Goal: Task Accomplishment & Management: Complete application form

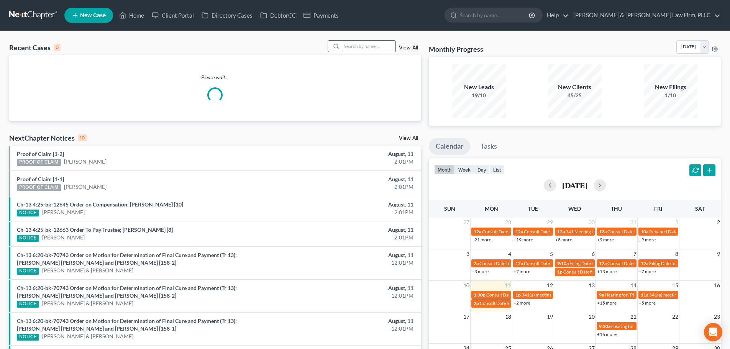
click at [369, 43] on input "search" at bounding box center [369, 46] width 54 height 11
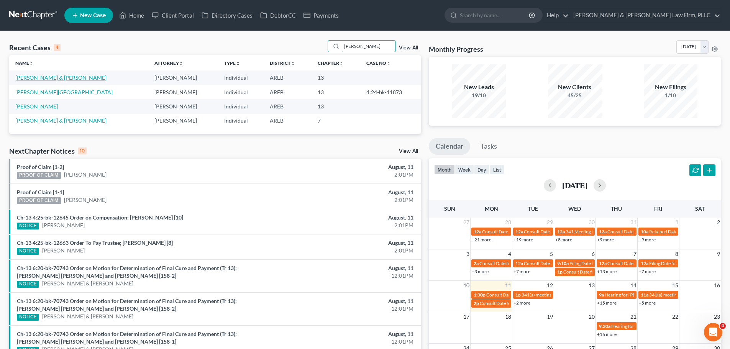
type input "[PERSON_NAME]"
click at [57, 78] on link "[PERSON_NAME] & [PERSON_NAME]" at bounding box center [60, 77] width 91 height 7
select select "2"
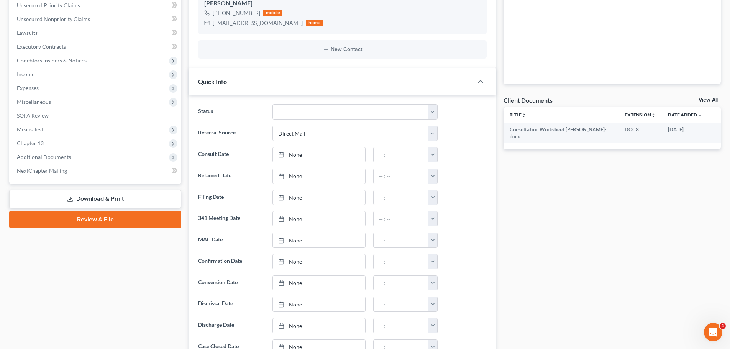
click at [705, 97] on link "View All" at bounding box center [707, 99] width 19 height 5
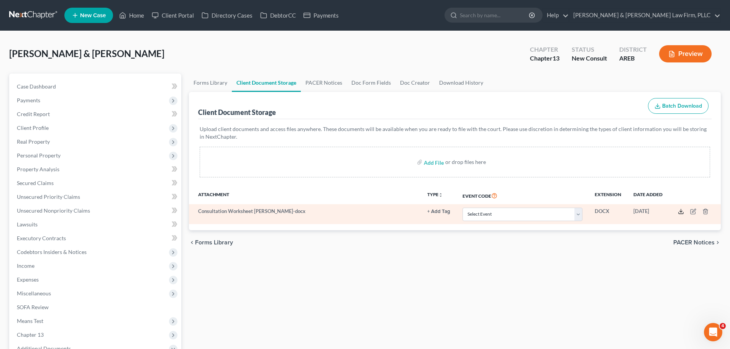
click at [679, 212] on icon at bounding box center [681, 211] width 6 height 6
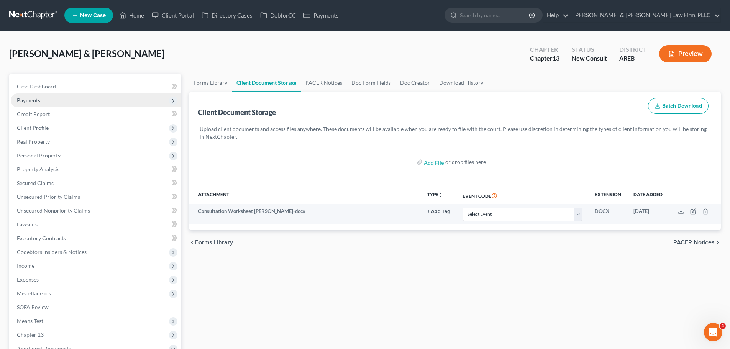
click at [76, 100] on span "Payments" at bounding box center [96, 100] width 170 height 14
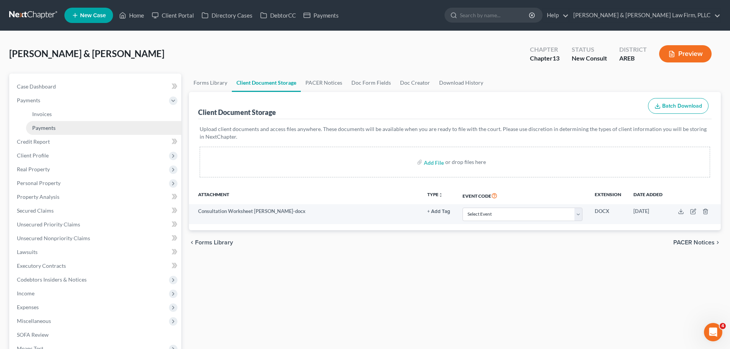
click at [85, 126] on link "Payments" at bounding box center [103, 128] width 155 height 14
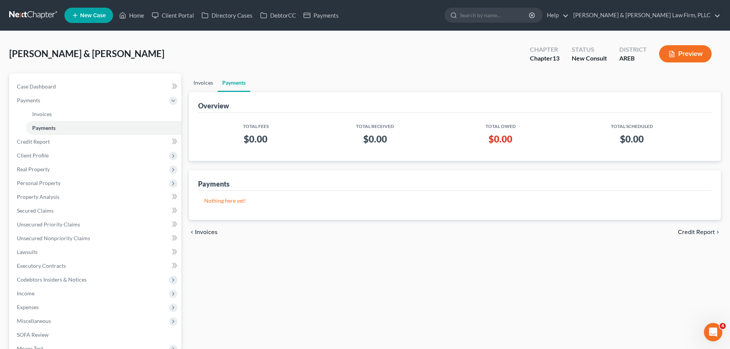
click at [196, 80] on link "Invoices" at bounding box center [203, 83] width 29 height 18
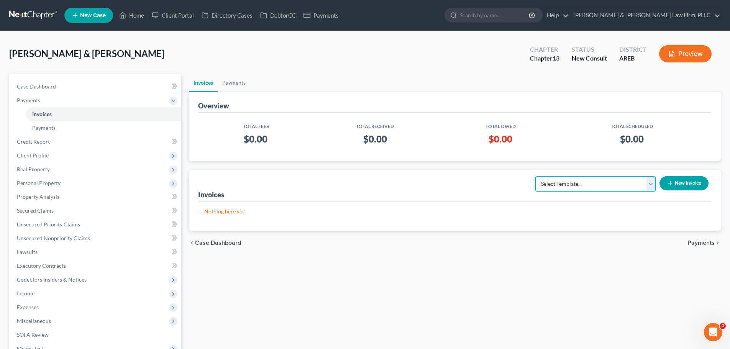
click at [557, 182] on select "Select Template... Chapter 13 Bankruptcy - Individual Chapter 13 Bankruptcy - J…" at bounding box center [595, 183] width 120 height 15
select select "1"
click at [536, 176] on select "Select Template... Chapter 13 Bankruptcy - Individual Chapter 13 Bankruptcy - J…" at bounding box center [595, 183] width 120 height 15
click at [668, 182] on icon "button" at bounding box center [670, 183] width 6 height 6
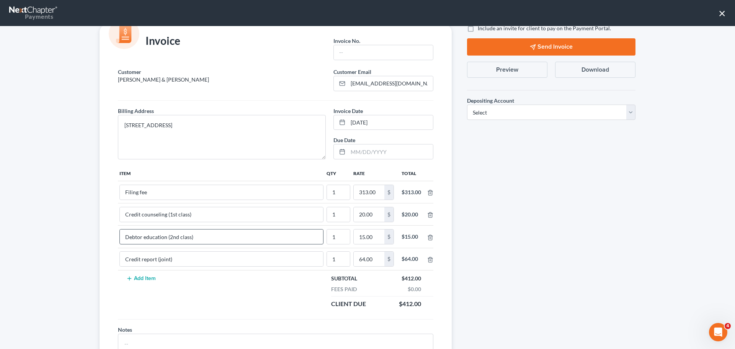
scroll to position [38, 0]
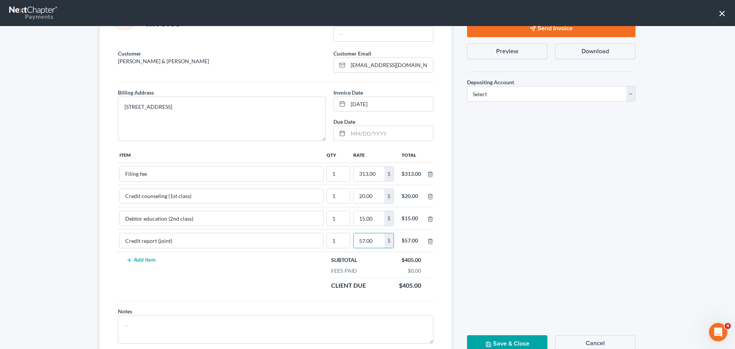
type input "57.00"
click at [367, 294] on td "Subtotal $405.00 Fees Paid $0.00 Client Due $405.00" at bounding box center [379, 273] width 108 height 43
click at [361, 239] on input "57.00" at bounding box center [369, 240] width 31 height 15
click at [587, 344] on button "Cancel" at bounding box center [595, 343] width 80 height 16
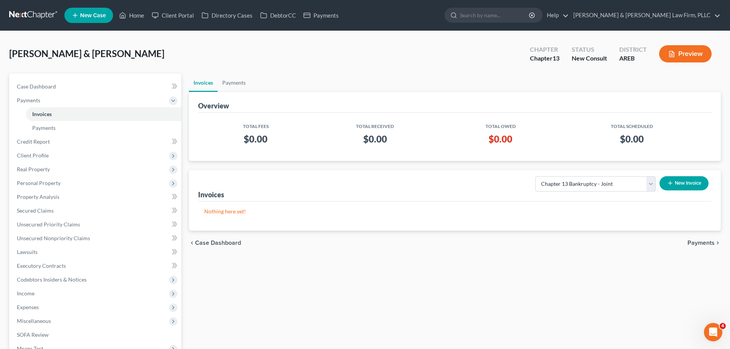
click at [671, 182] on icon "button" at bounding box center [670, 183] width 6 height 6
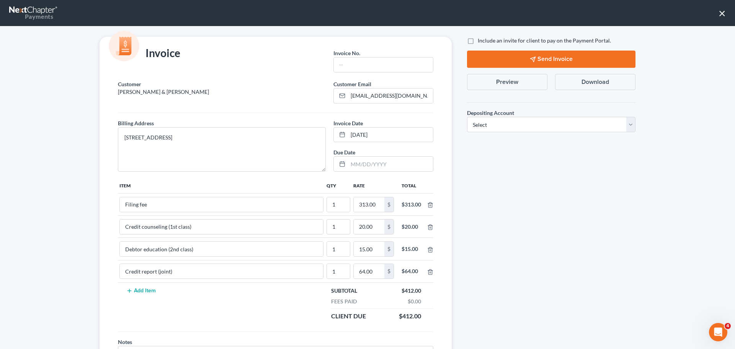
scroll to position [0, 0]
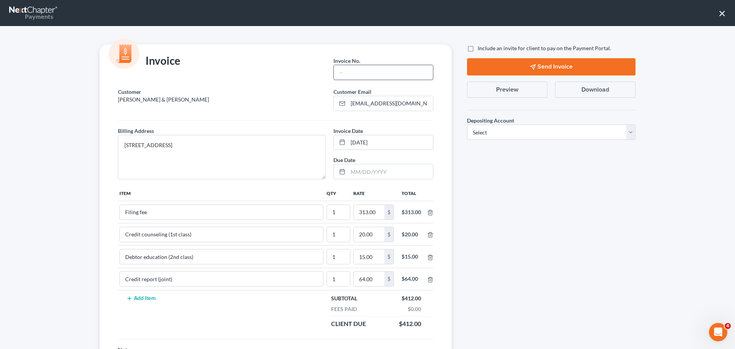
click at [365, 70] on input "text" at bounding box center [383, 72] width 99 height 15
type input "Ch 13"
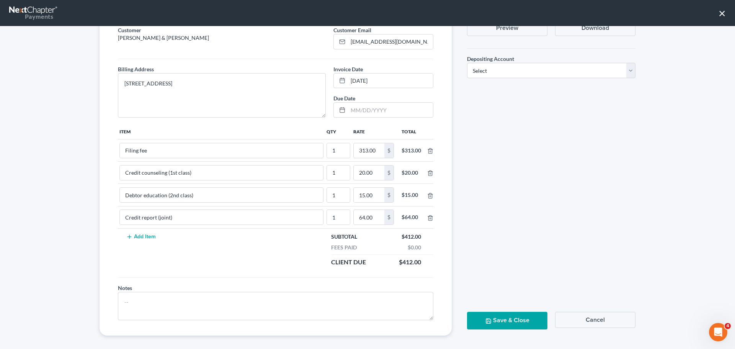
scroll to position [67, 0]
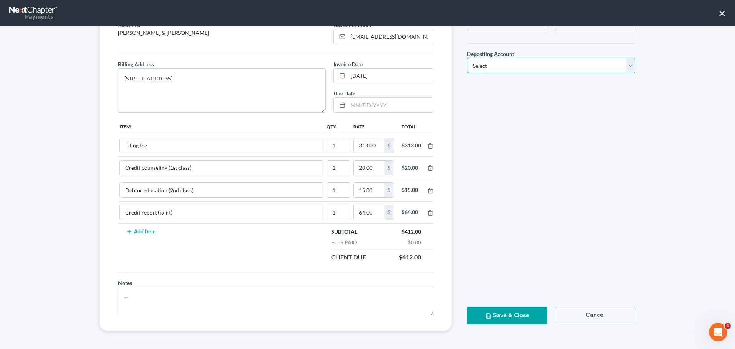
click at [510, 61] on select "Select Operation Trust" at bounding box center [551, 65] width 169 height 15
select select "1"
click at [467, 58] on select "Select Operation Trust" at bounding box center [551, 65] width 169 height 15
click at [504, 316] on button "Save & Close" at bounding box center [507, 315] width 80 height 17
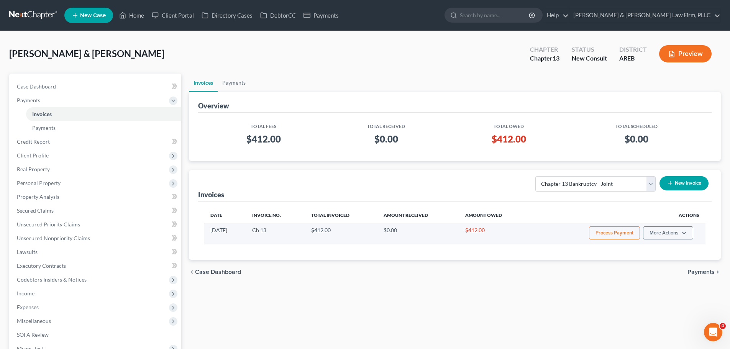
click at [629, 234] on button "Process Payment" at bounding box center [614, 232] width 51 height 13
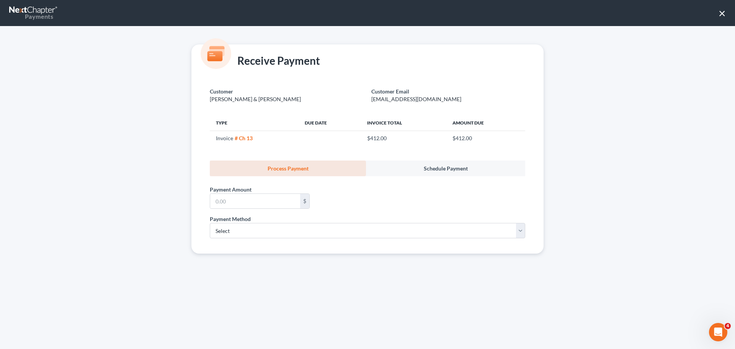
click at [724, 14] on button "×" at bounding box center [722, 13] width 7 height 12
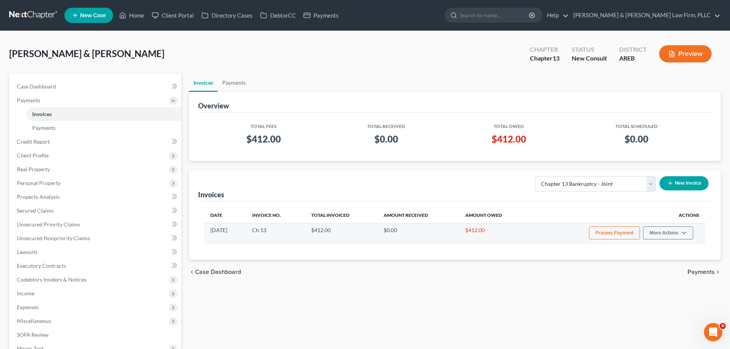
click at [590, 231] on button "Process Payment" at bounding box center [614, 232] width 51 height 13
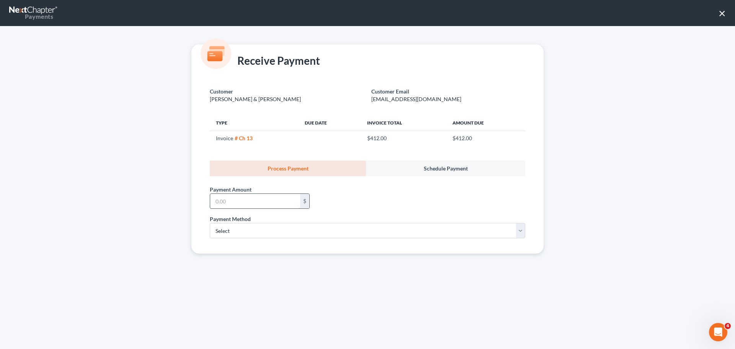
drag, startPoint x: 262, startPoint y: 199, endPoint x: 256, endPoint y: 202, distance: 6.7
click at [260, 200] on input "text" at bounding box center [255, 201] width 90 height 15
type input "100.00"
click at [246, 229] on select "Select ACH Credit Card" at bounding box center [368, 230] width 316 height 15
select select "1"
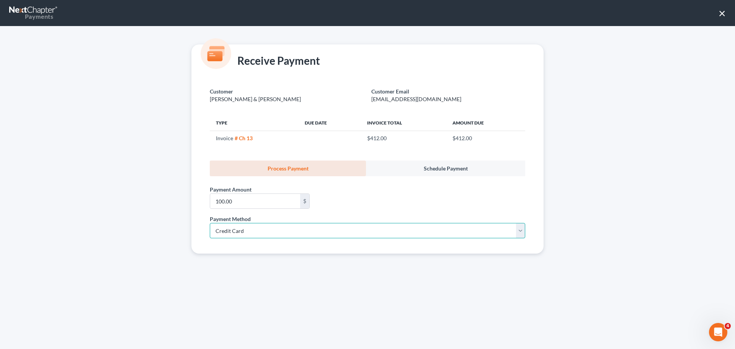
click at [210, 223] on select "Select ACH Credit Card" at bounding box center [368, 230] width 316 height 15
select select "2"
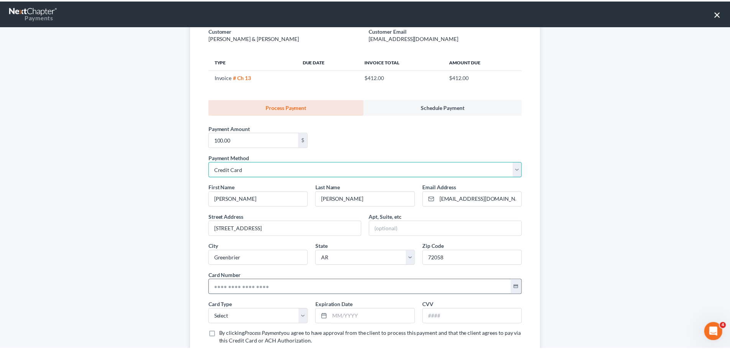
scroll to position [115, 0]
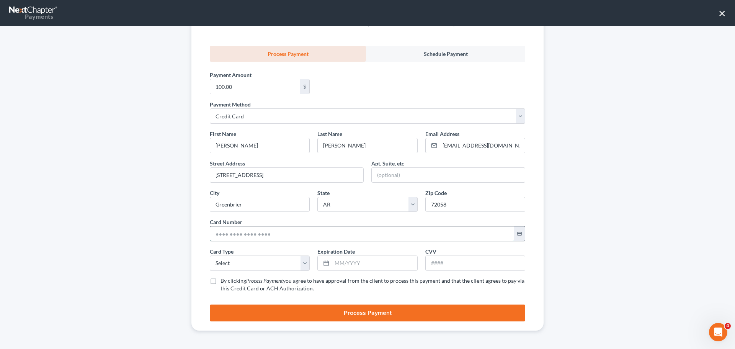
drag, startPoint x: 247, startPoint y: 236, endPoint x: 246, endPoint y: 231, distance: 5.8
click at [247, 236] on input "text" at bounding box center [362, 233] width 304 height 15
click at [234, 234] on input "text" at bounding box center [362, 233] width 304 height 15
type input "[CREDIT_CARD_NUMBER]"
click at [358, 259] on input "text" at bounding box center [374, 263] width 85 height 15
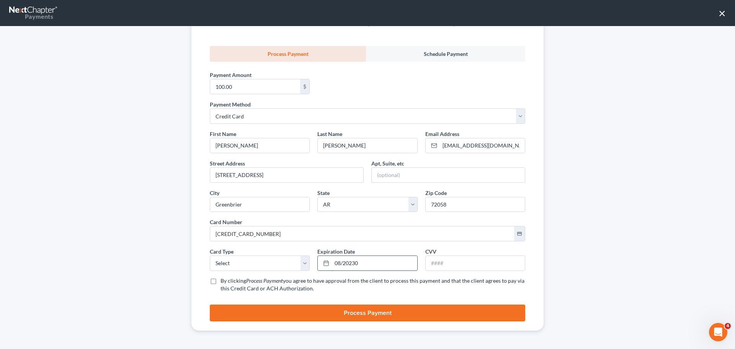
click at [347, 260] on input "08/20230" at bounding box center [374, 263] width 85 height 15
click at [349, 260] on input "08/20230" at bounding box center [374, 263] width 85 height 15
type input "08/2030"
click at [435, 265] on input "text" at bounding box center [475, 263] width 99 height 15
type input "113"
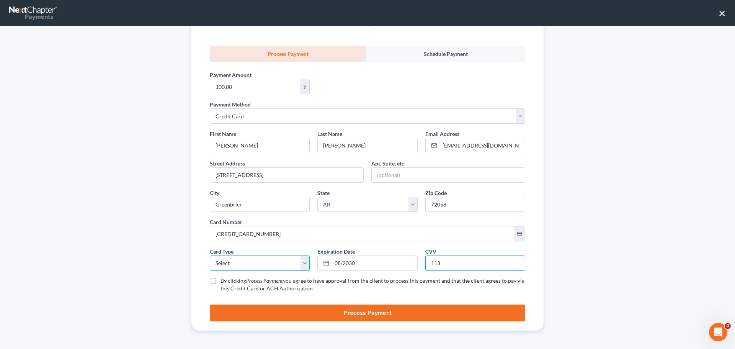
click at [251, 264] on select "Select Visa MasterCard Discover American Express" at bounding box center [260, 262] width 100 height 15
select select "0"
click at [210, 255] on select "Select Visa MasterCard Discover American Express" at bounding box center [260, 262] width 100 height 15
click at [221, 280] on label "By clicking Process Payment you agree to have approval from the client to proce…" at bounding box center [373, 284] width 305 height 15
click at [224, 280] on input "By clicking Process Payment you agree to have approval from the client to proce…" at bounding box center [226, 279] width 5 height 5
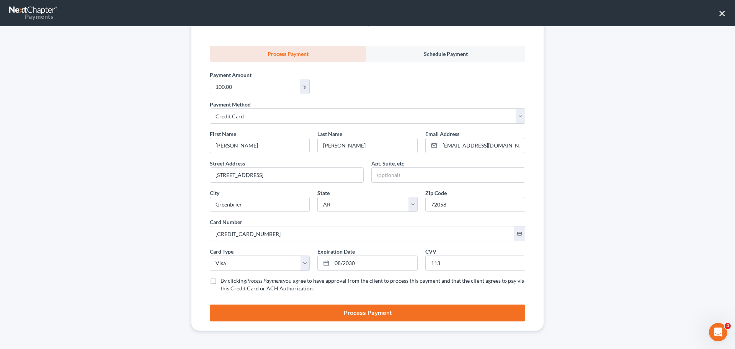
checkbox input "true"
click at [251, 309] on button "Process Payment" at bounding box center [368, 313] width 316 height 17
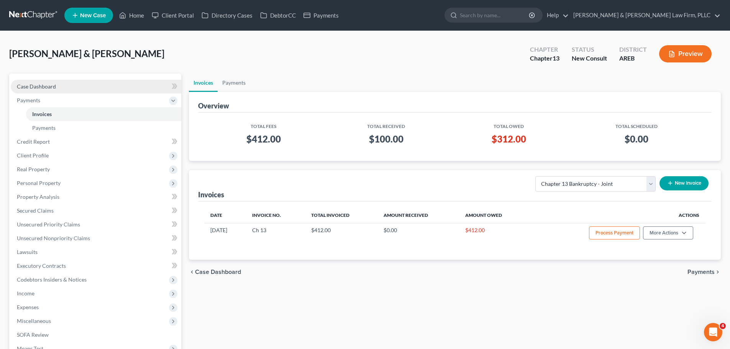
click at [92, 91] on link "Case Dashboard" at bounding box center [96, 87] width 170 height 14
select select "2"
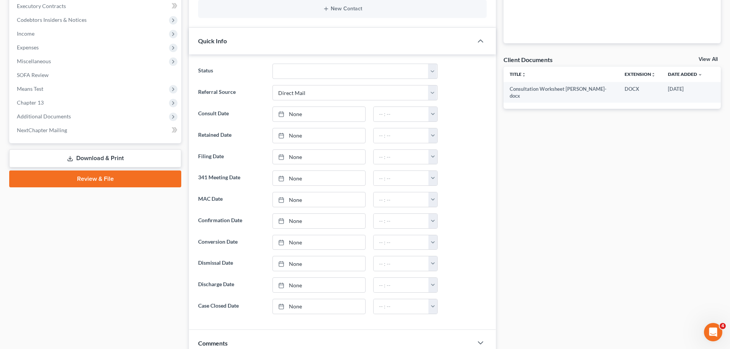
scroll to position [377, 0]
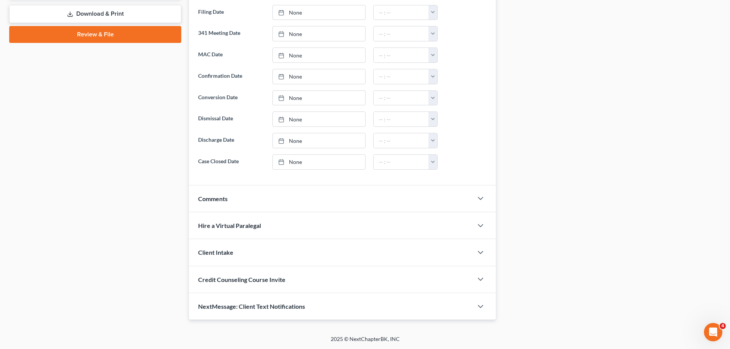
click at [245, 196] on div "Comments" at bounding box center [331, 198] width 284 height 26
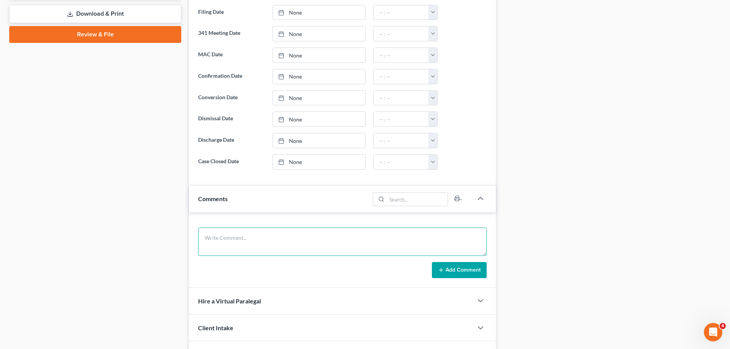
click at [236, 234] on textarea at bounding box center [342, 242] width 288 height 28
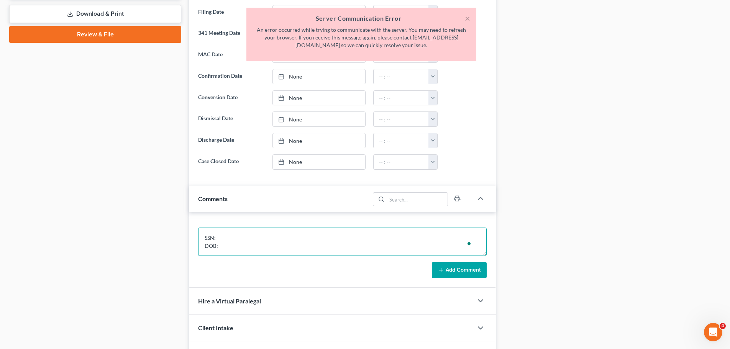
scroll to position [10, 0]
drag, startPoint x: 221, startPoint y: 226, endPoint x: 225, endPoint y: 231, distance: 6.8
click at [222, 228] on div "SSN: DOB: Add Comment" at bounding box center [342, 249] width 307 height 75
click at [225, 231] on textarea "SSN: DOB:" at bounding box center [342, 242] width 288 height 28
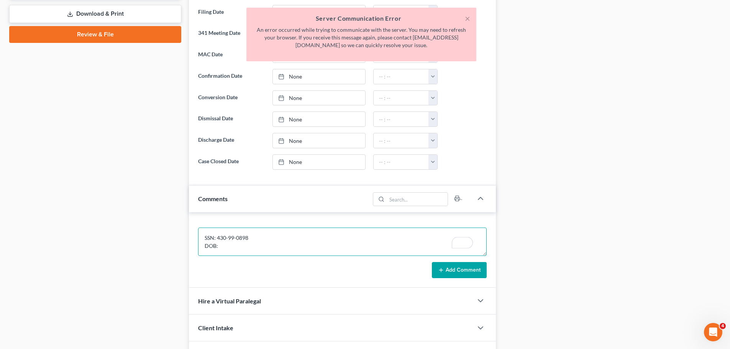
click at [233, 239] on textarea "SSN: 430-99-0898 DOB:" at bounding box center [342, 242] width 288 height 28
click at [234, 249] on textarea "SSN: 430-99-0898 DOB: [DEMOGRAPHIC_DATA]" at bounding box center [342, 242] width 288 height 28
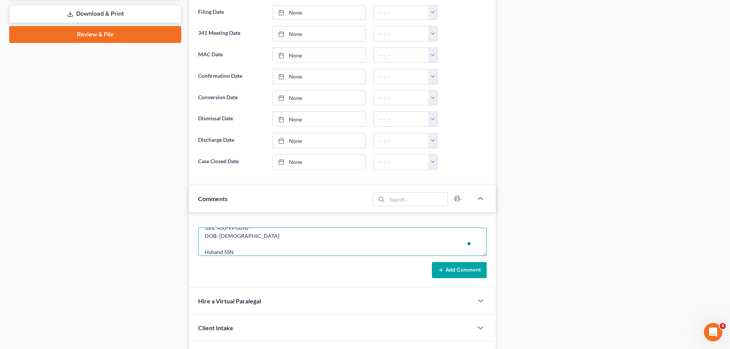
scroll to position [18, 0]
click at [259, 246] on textarea "SSN: 430-99-0898 DOB: [DEMOGRAPHIC_DATA] Hsband SSN DOB:" at bounding box center [342, 242] width 288 height 28
click at [250, 237] on textarea "SSN: 430-99-0898 DOB: [DEMOGRAPHIC_DATA] Hsband SSN: 431-83-5502 DOB:" at bounding box center [342, 242] width 288 height 28
click at [213, 232] on textarea "SSN: 430-99-0898 DOB: [DEMOGRAPHIC_DATA] Hsband SSN: 431-83-5502 DOB:" at bounding box center [342, 242] width 288 height 28
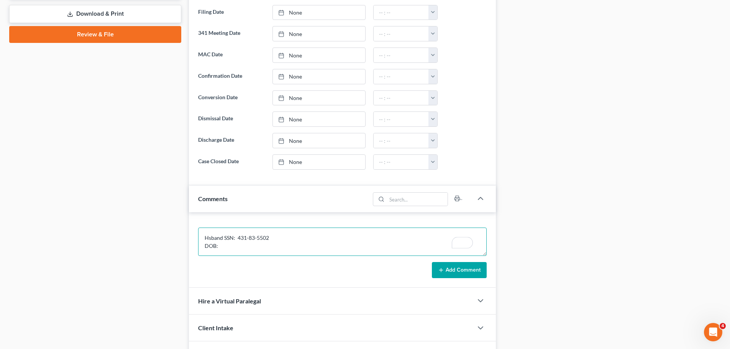
drag, startPoint x: 214, startPoint y: 232, endPoint x: 224, endPoint y: 240, distance: 13.4
click at [224, 240] on textarea "SSN: 430-99-0898 DOB: [DEMOGRAPHIC_DATA] Hsband SSN: 431-83-5502 DOB:" at bounding box center [342, 242] width 288 height 28
type textarea "SSN: 430-99-0898 DOB: [DEMOGRAPHIC_DATA] Husband SSN: 431-83-5502 DOB: [DEMOGRA…"
drag, startPoint x: 450, startPoint y: 271, endPoint x: 447, endPoint y: 265, distance: 6.6
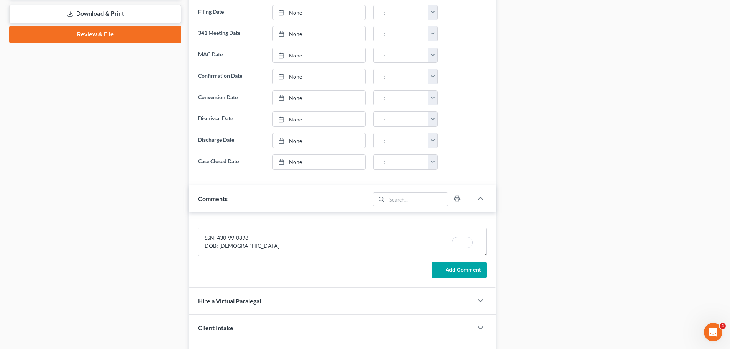
click at [450, 271] on button "Add Comment" at bounding box center [459, 270] width 55 height 16
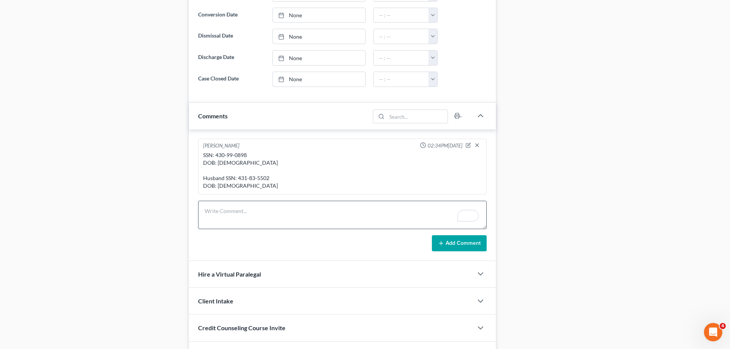
scroll to position [460, 0]
click at [271, 176] on div "SSN: 430-99-0898 DOB: [DEMOGRAPHIC_DATA] Husband SSN: 431-83-5502 DOB: [DEMOGRA…" at bounding box center [342, 170] width 278 height 38
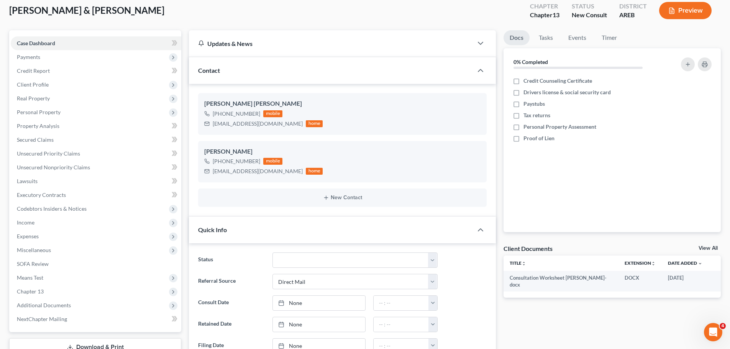
scroll to position [0, 0]
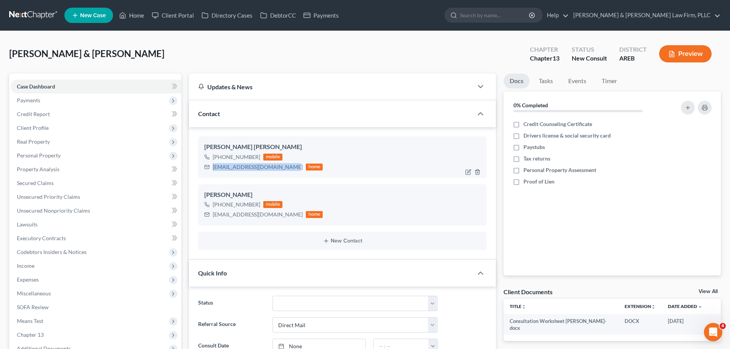
drag, startPoint x: 213, startPoint y: 166, endPoint x: 285, endPoint y: 166, distance: 72.0
click at [285, 166] on div "[EMAIL_ADDRESS][DOMAIN_NAME]" at bounding box center [258, 167] width 90 height 8
copy div "[EMAIL_ADDRESS][DOMAIN_NAME]"
drag, startPoint x: 212, startPoint y: 214, endPoint x: 275, endPoint y: 216, distance: 62.5
click at [275, 216] on div "[EMAIL_ADDRESS][DOMAIN_NAME] home" at bounding box center [263, 215] width 118 height 10
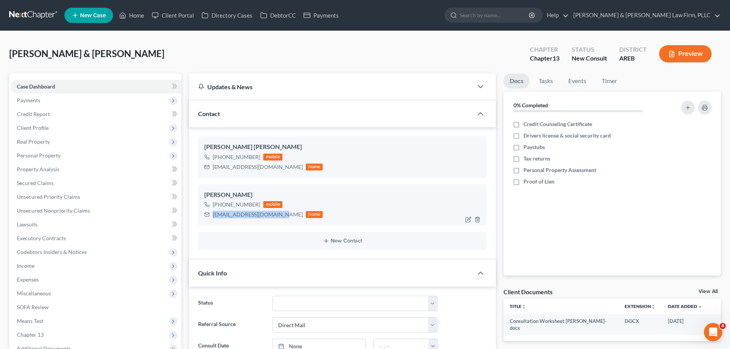
copy div "[EMAIL_ADDRESS][DOMAIN_NAME]"
click at [144, 15] on link "Home" at bounding box center [131, 15] width 33 height 14
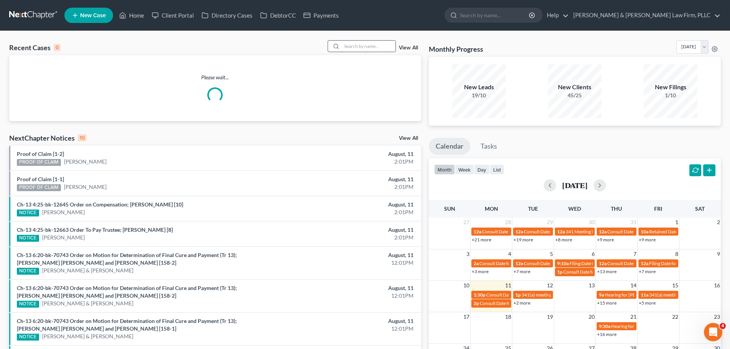
click at [375, 43] on input "search" at bounding box center [369, 46] width 54 height 11
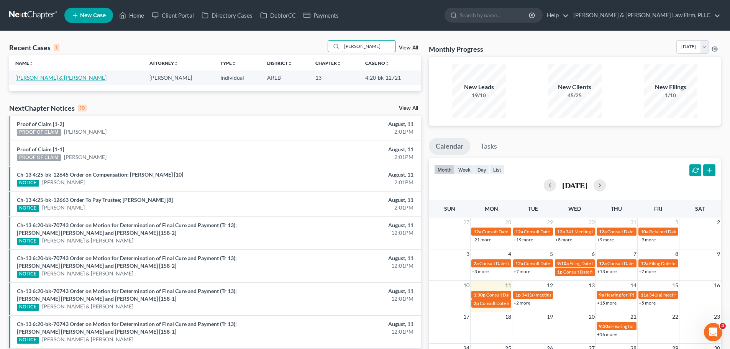
type input "[PERSON_NAME]"
click at [54, 80] on link "[PERSON_NAME] & [PERSON_NAME]" at bounding box center [60, 77] width 91 height 7
select select "6"
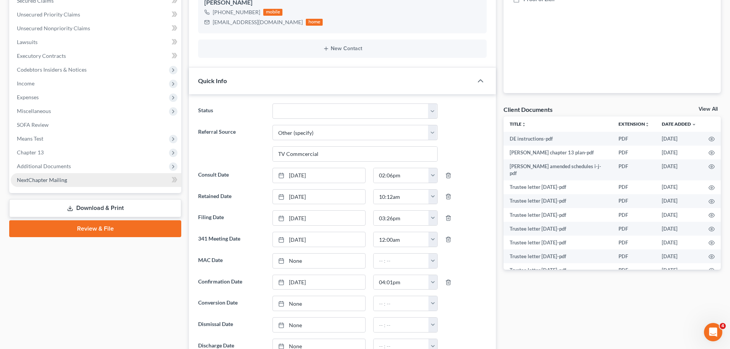
scroll to position [192, 0]
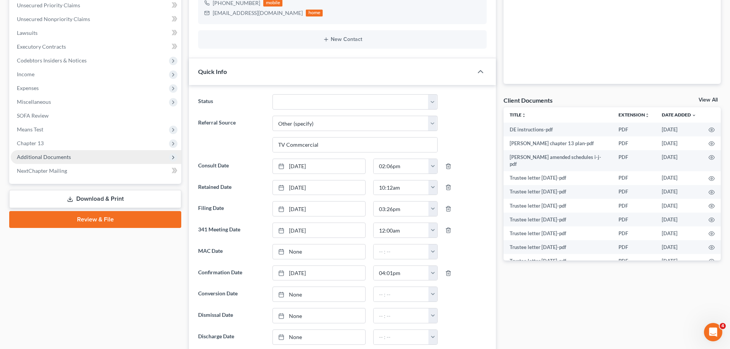
click at [93, 154] on span "Additional Documents" at bounding box center [96, 157] width 170 height 14
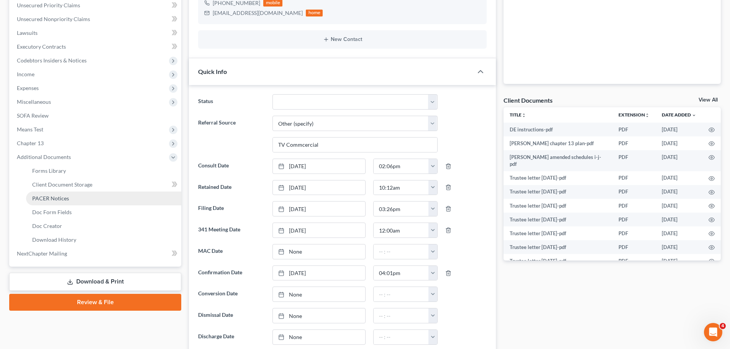
click at [68, 196] on link "PACER Notices" at bounding box center [103, 199] width 155 height 14
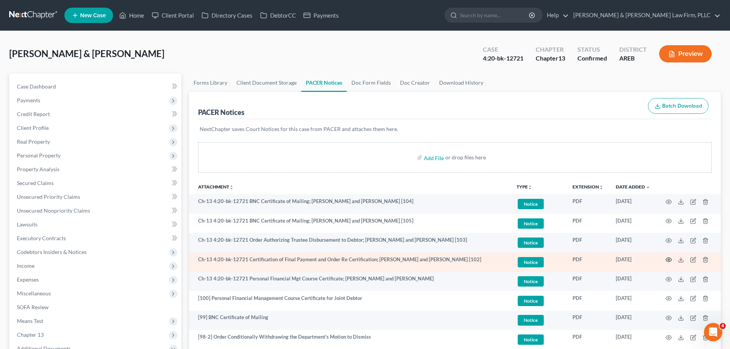
click at [667, 259] on icon "button" at bounding box center [668, 260] width 6 height 6
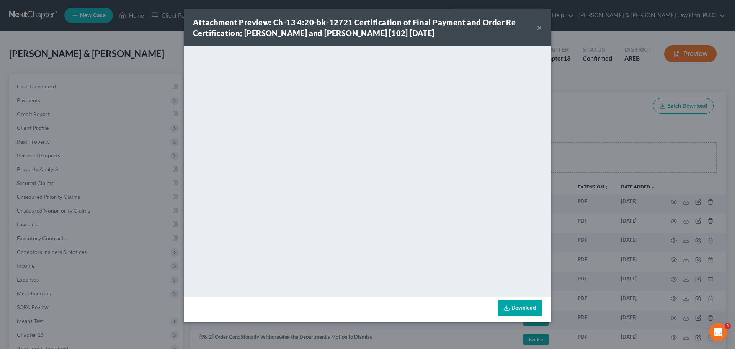
click at [540, 28] on button "×" at bounding box center [539, 27] width 5 height 9
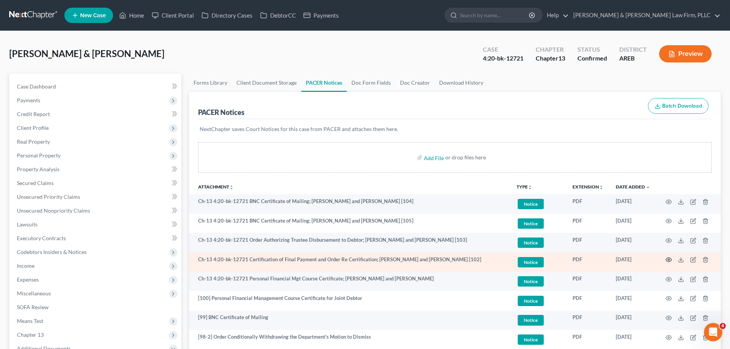
click at [668, 262] on icon "button" at bounding box center [669, 260] width 6 height 4
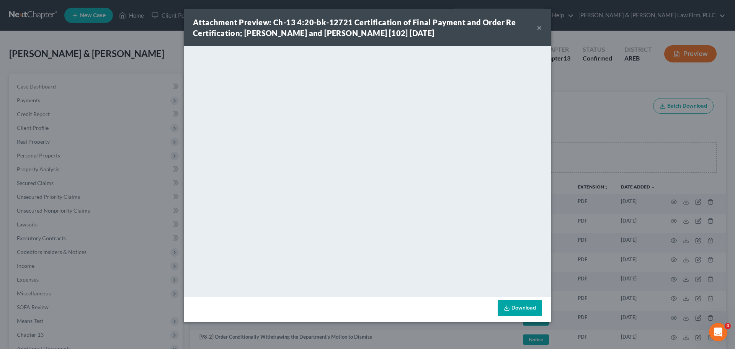
click at [540, 26] on button "×" at bounding box center [539, 27] width 5 height 9
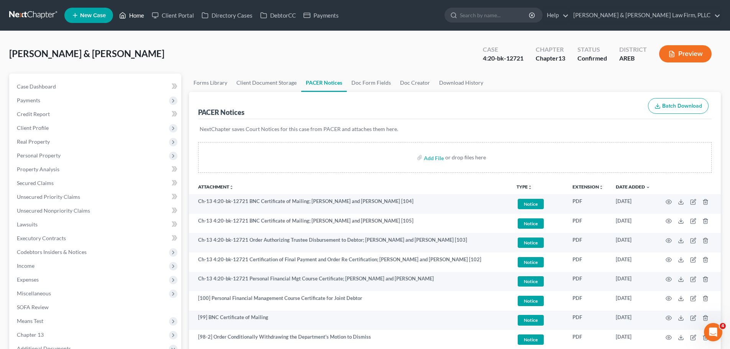
click at [131, 15] on link "Home" at bounding box center [131, 15] width 33 height 14
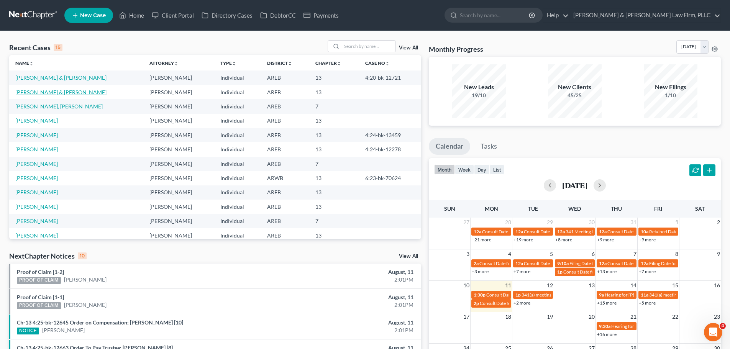
click at [52, 91] on link "[PERSON_NAME] & [PERSON_NAME]" at bounding box center [60, 92] width 91 height 7
select select "2"
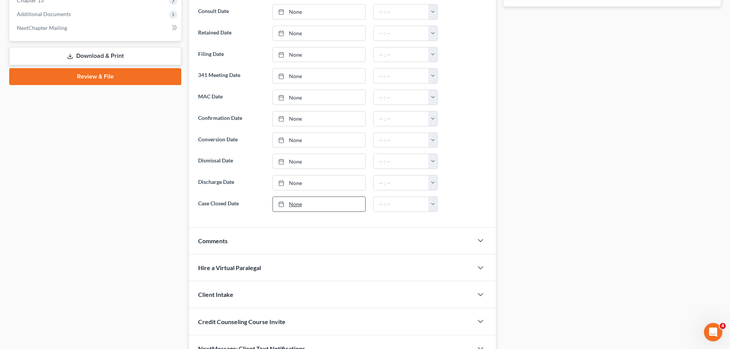
scroll to position [377, 0]
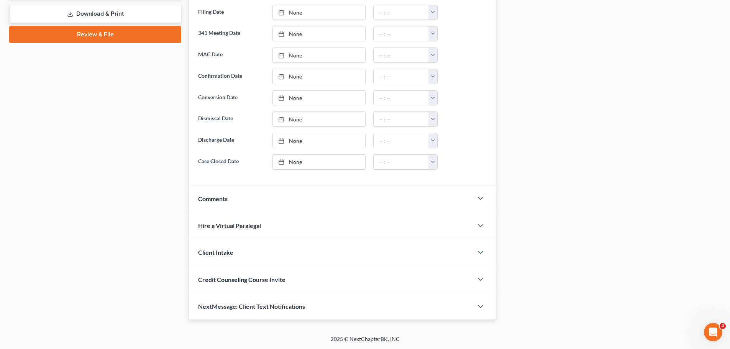
click at [369, 200] on div "Comments" at bounding box center [331, 198] width 284 height 26
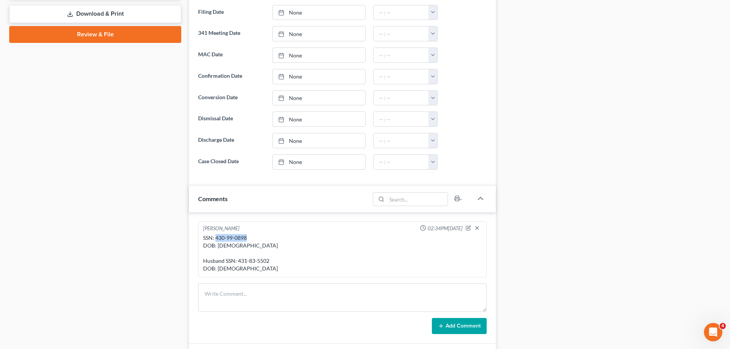
drag, startPoint x: 250, startPoint y: 237, endPoint x: 216, endPoint y: 235, distance: 34.5
click at [216, 235] on div "SSN: 430-99-0898 DOB: [DEMOGRAPHIC_DATA] Husband SSN: 431-83-5502 DOB: [DEMOGRA…" at bounding box center [342, 253] width 278 height 38
copy div "430-99-0898"
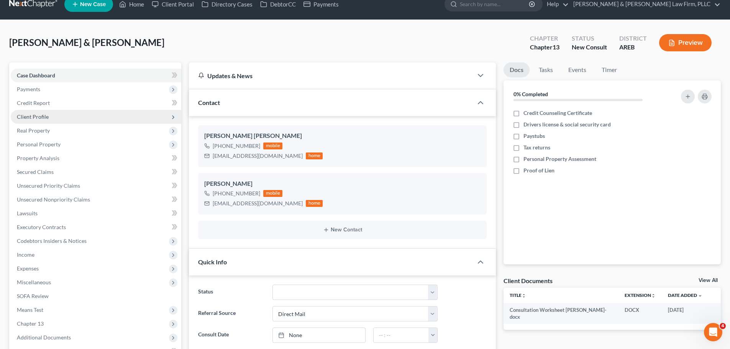
scroll to position [0, 0]
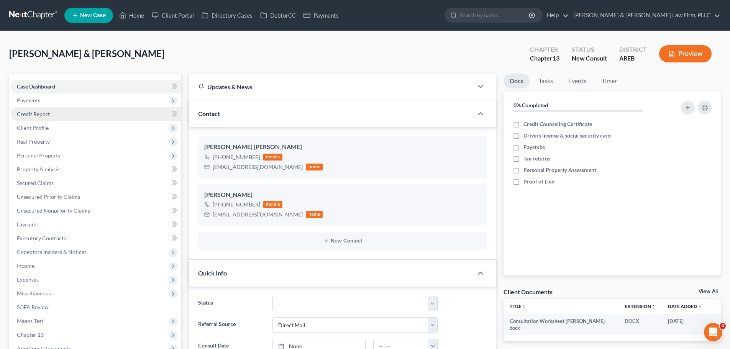
click at [76, 113] on link "Credit Report" at bounding box center [96, 114] width 170 height 14
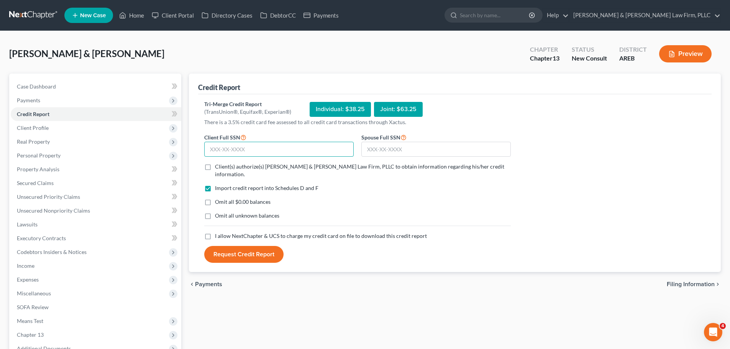
click at [280, 147] on input "text" at bounding box center [278, 149] width 149 height 15
paste input "430-99-0898"
type input "430-99-0898"
click at [393, 148] on input "text" at bounding box center [435, 149] width 149 height 15
type input "431-83-5502"
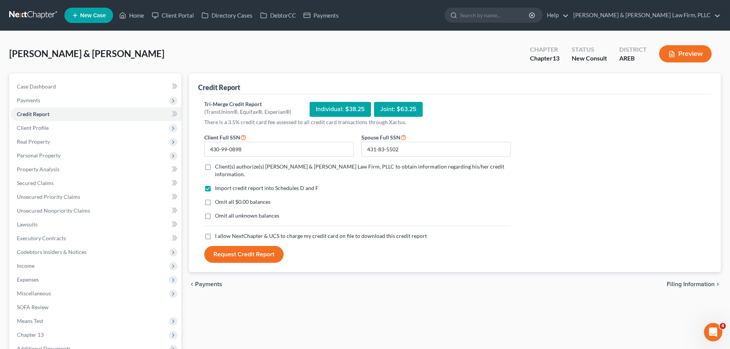
click at [215, 165] on label "Client(s) authorize(s) [PERSON_NAME] & [PERSON_NAME] Law Firm, PLLC to obtain i…" at bounding box center [363, 170] width 296 height 15
click at [218, 165] on input "Client(s) authorize(s) [PERSON_NAME] & [PERSON_NAME] Law Firm, PLLC to obtain i…" at bounding box center [220, 165] width 5 height 5
checkbox input "true"
click at [215, 232] on label "I allow NextChapter & UCS to charge my credit card on file to download this cre…" at bounding box center [321, 236] width 212 height 8
click at [218, 232] on input "I allow NextChapter & UCS to charge my credit card on file to download this cre…" at bounding box center [220, 234] width 5 height 5
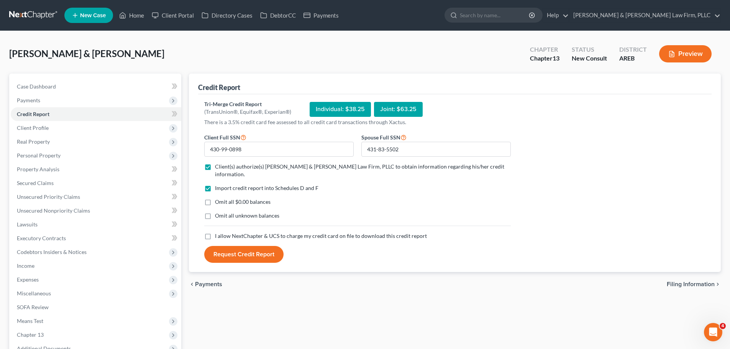
checkbox input "true"
click at [216, 248] on button "Request Credit Report" at bounding box center [243, 254] width 79 height 17
